Goal: Book appointment/travel/reservation

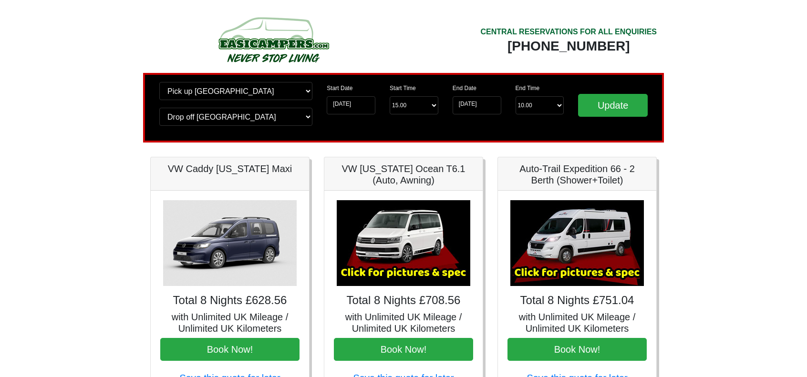
scroll to position [95, 0]
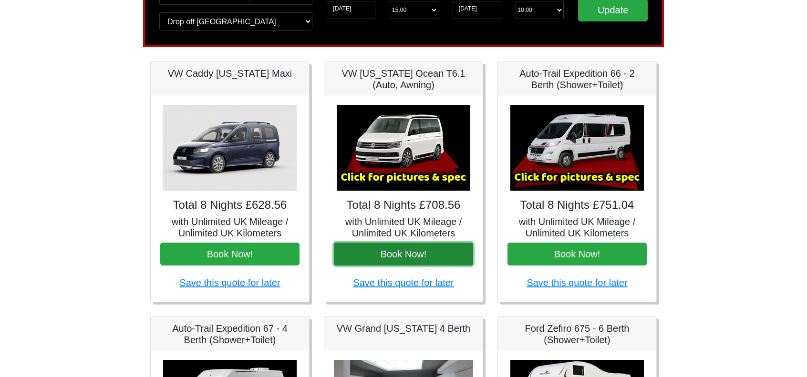
click at [415, 251] on button "Book Now!" at bounding box center [403, 254] width 139 height 23
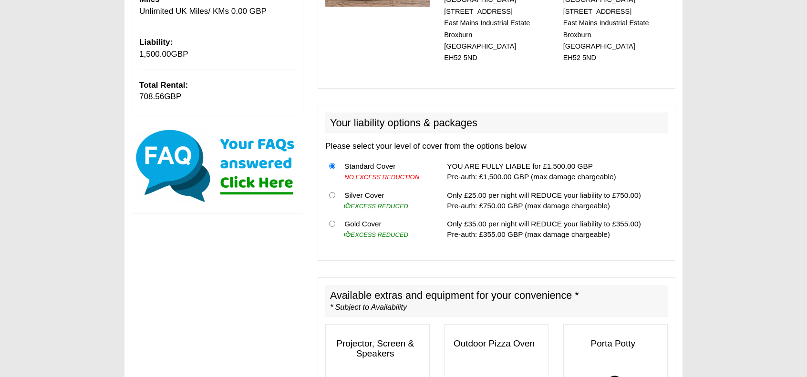
scroll to position [238, 0]
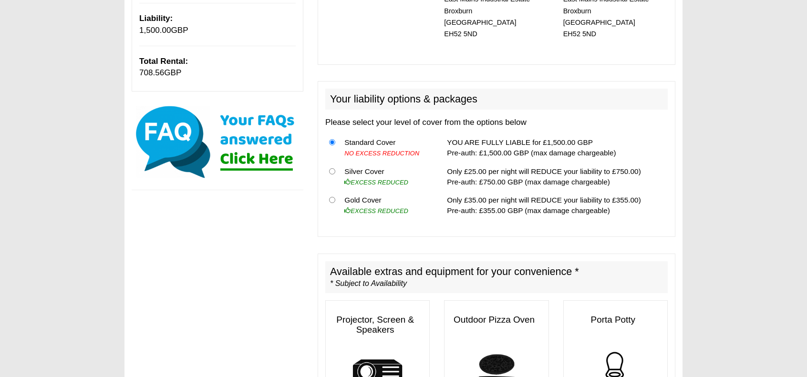
click at [328, 162] on th at bounding box center [332, 176] width 15 height 29
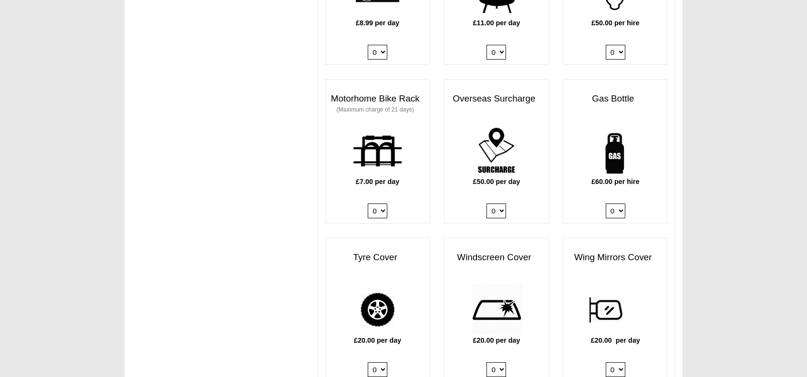
scroll to position [620, 0]
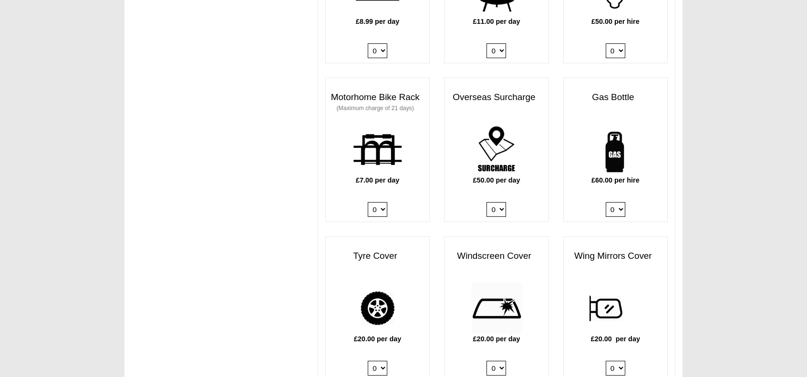
click at [627, 203] on div "£60.00 per hire 0 1" at bounding box center [615, 173] width 103 height 98
click at [621, 202] on select "0 1" at bounding box center [616, 209] width 20 height 15
select select "Gas Bottle x QTY 1 @ 60.00 GBP per hire."
click at [606, 202] on select "0 1" at bounding box center [616, 209] width 20 height 15
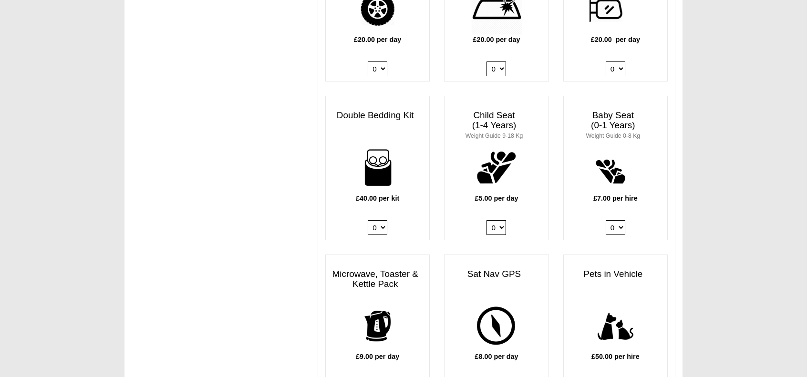
scroll to position [954, 0]
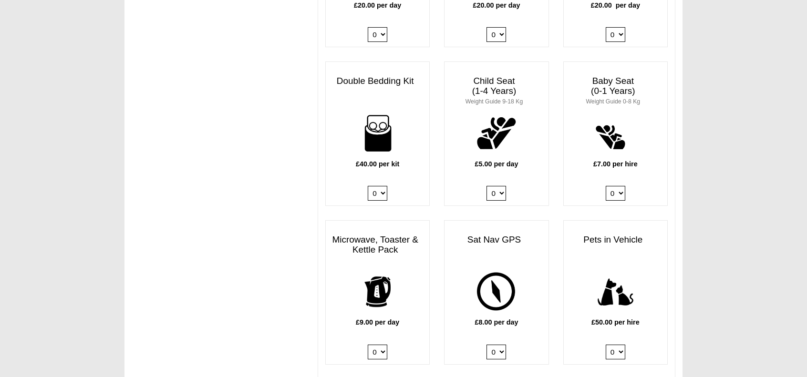
drag, startPoint x: 382, startPoint y: 178, endPoint x: 382, endPoint y: 186, distance: 8.6
click at [382, 186] on select "0 1 2 3 4" at bounding box center [378, 193] width 20 height 15
select select "Double Bedding Kit x QTY 2 @ 40.00 GBP per kit."
click at [368, 186] on select "0 1 2 3 4" at bounding box center [378, 193] width 20 height 15
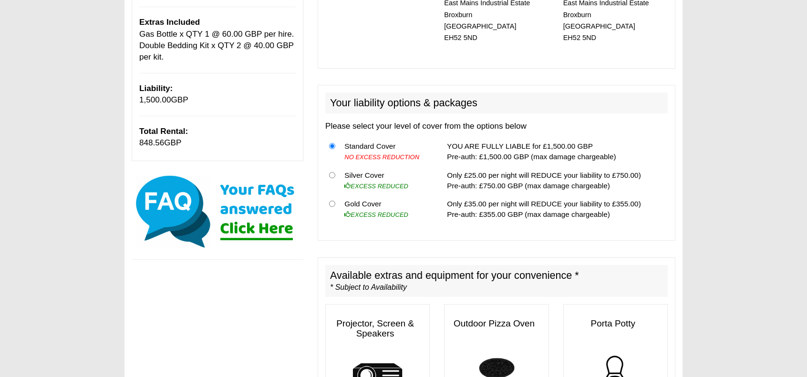
scroll to position [191, 0]
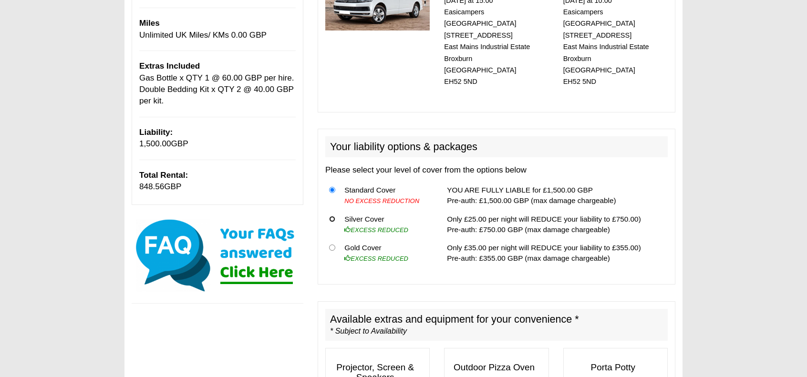
click at [334, 216] on input "radio" at bounding box center [332, 219] width 6 height 6
radio input "true"
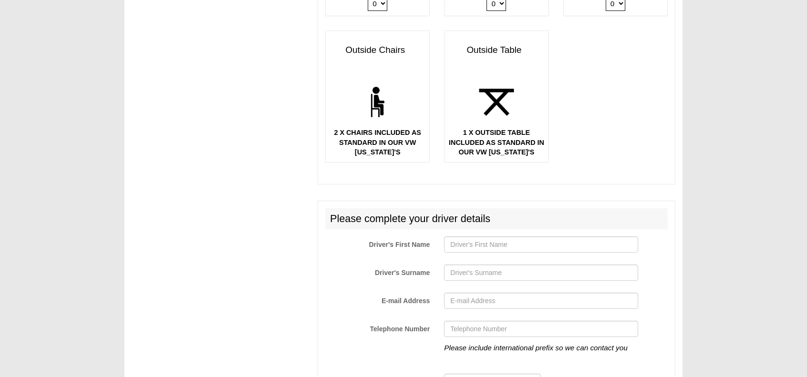
scroll to position [1622, 0]
